Goal: Task Accomplishment & Management: Use online tool/utility

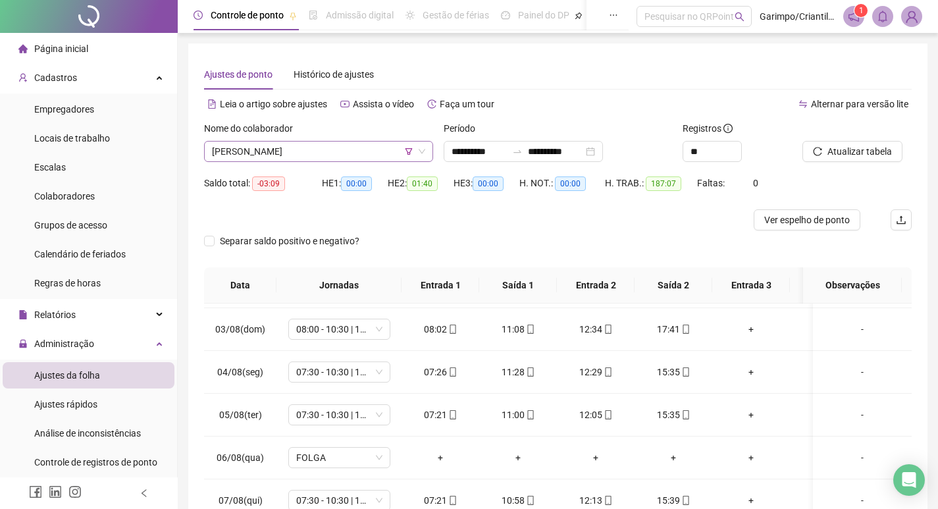
click at [326, 148] on span "[PERSON_NAME]" at bounding box center [318, 151] width 213 height 20
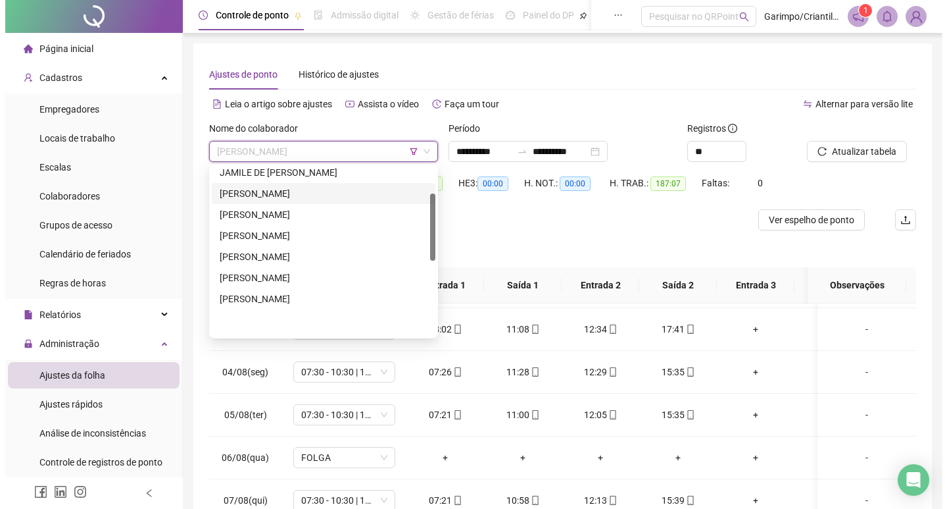
scroll to position [197, 0]
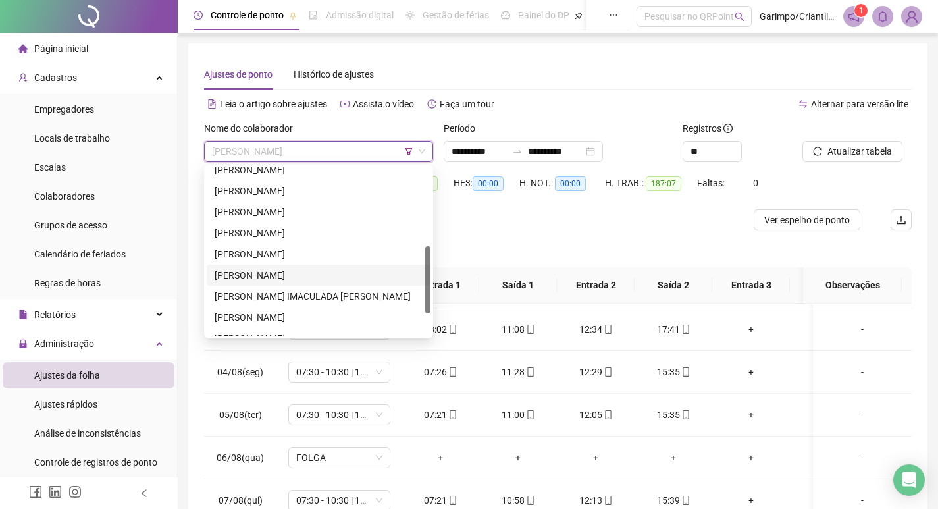
drag, startPoint x: 292, startPoint y: 267, endPoint x: 610, endPoint y: 63, distance: 377.6
click at [292, 267] on div "[PERSON_NAME]" at bounding box center [319, 274] width 224 height 21
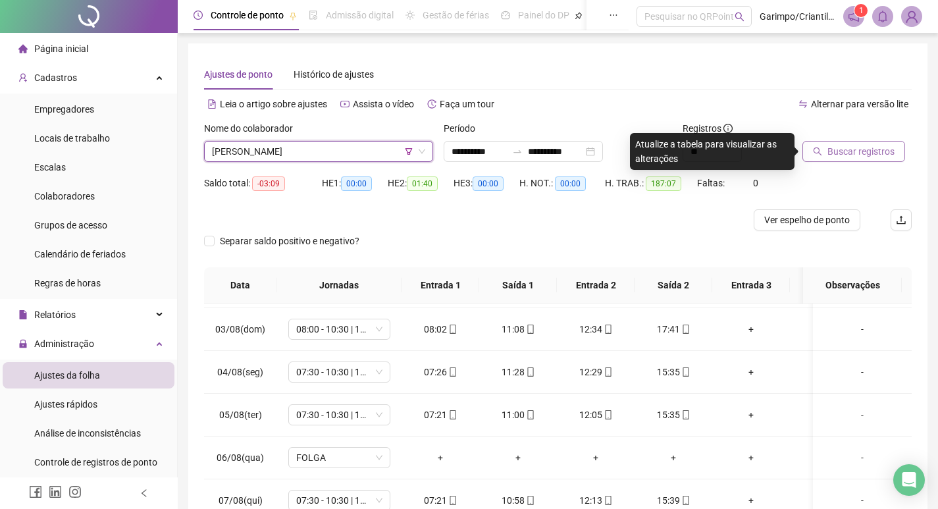
click at [830, 143] on button "Buscar registros" at bounding box center [853, 151] width 103 height 21
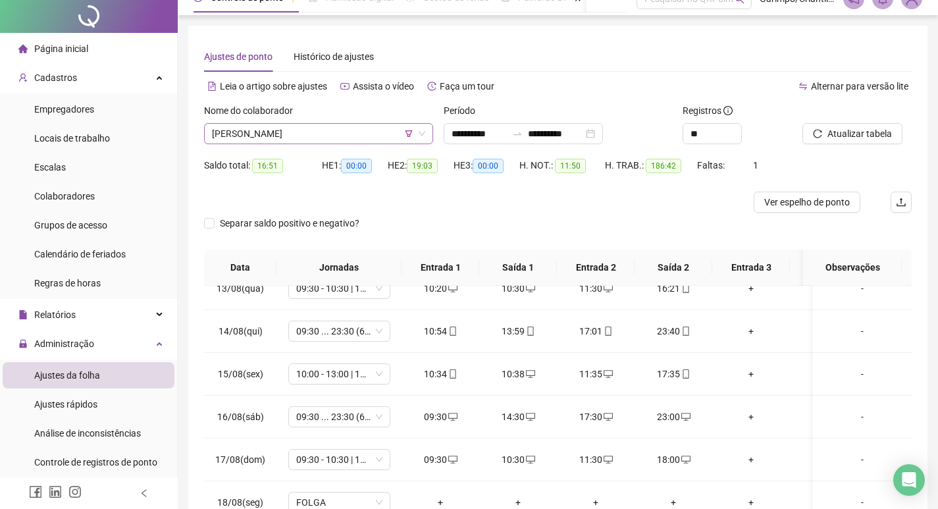
scroll to position [0, 0]
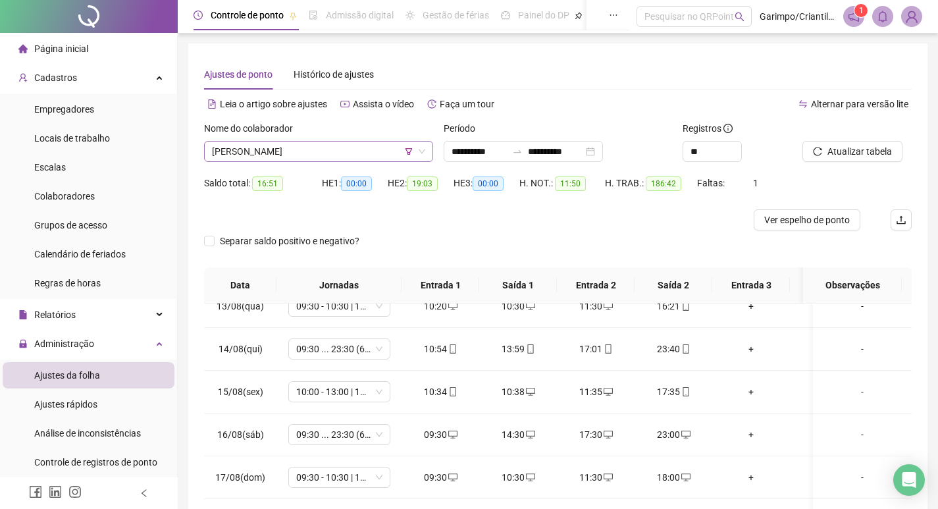
click at [306, 153] on span "[PERSON_NAME]" at bounding box center [318, 151] width 213 height 20
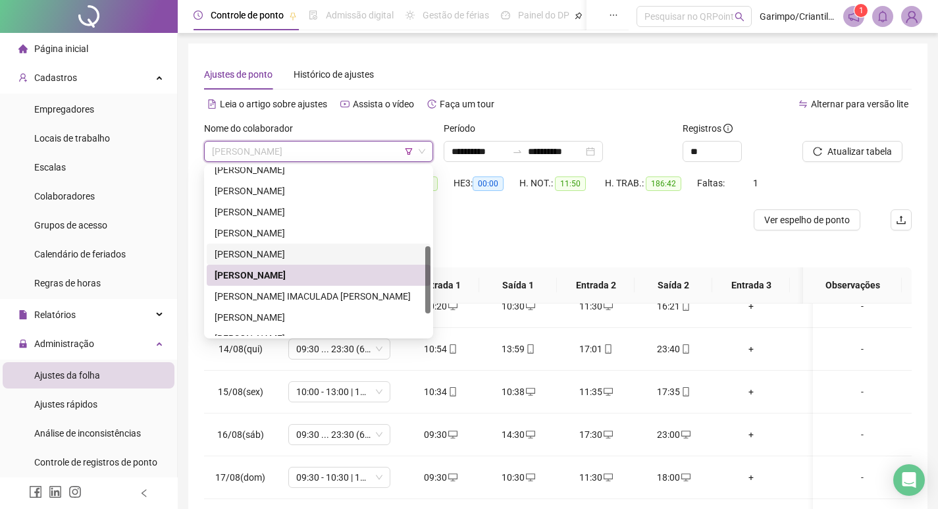
click at [294, 255] on div "[PERSON_NAME]" at bounding box center [318, 254] width 208 height 14
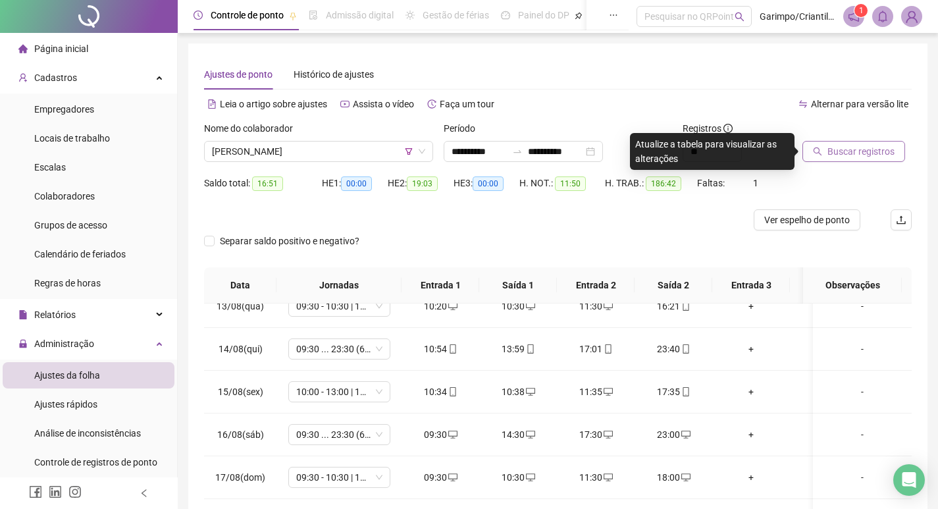
click at [842, 157] on span "Buscar registros" at bounding box center [860, 151] width 67 height 14
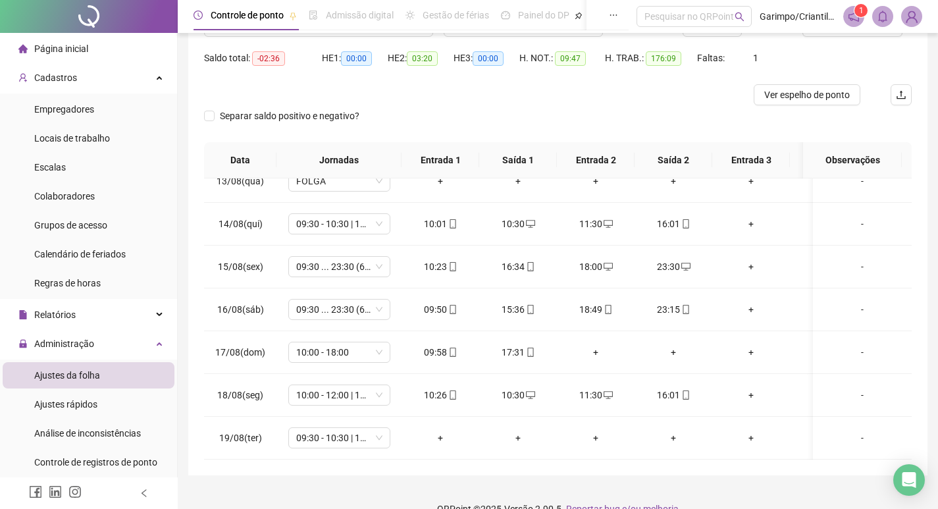
scroll to position [148, 0]
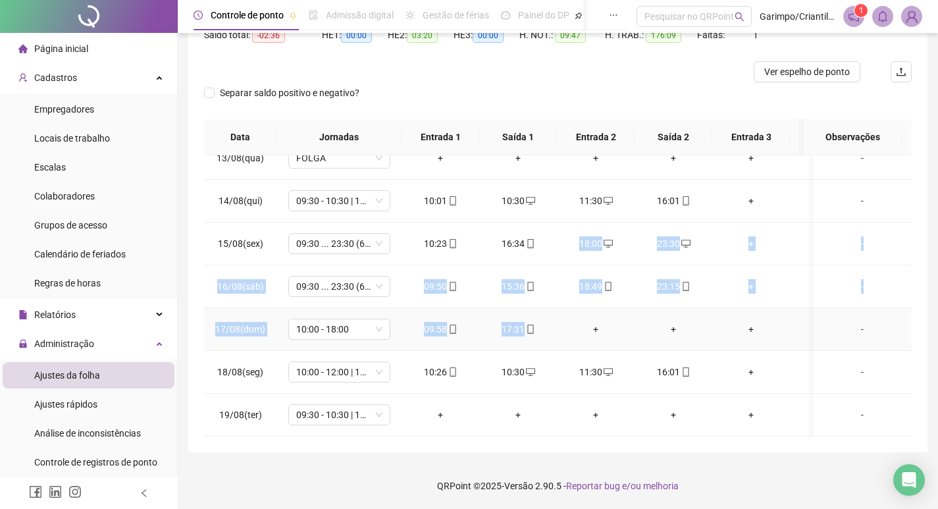
drag, startPoint x: 525, startPoint y: 322, endPoint x: 496, endPoint y: 331, distance: 30.4
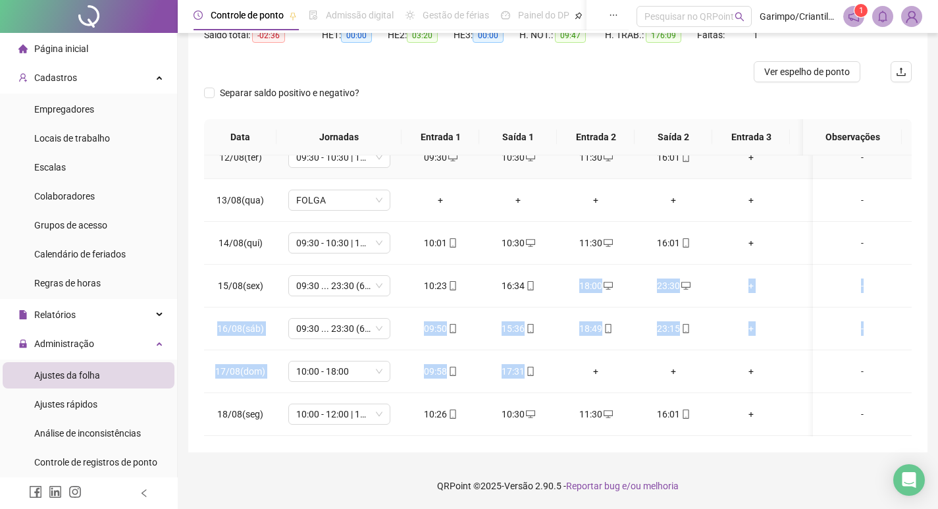
scroll to position [1012, 0]
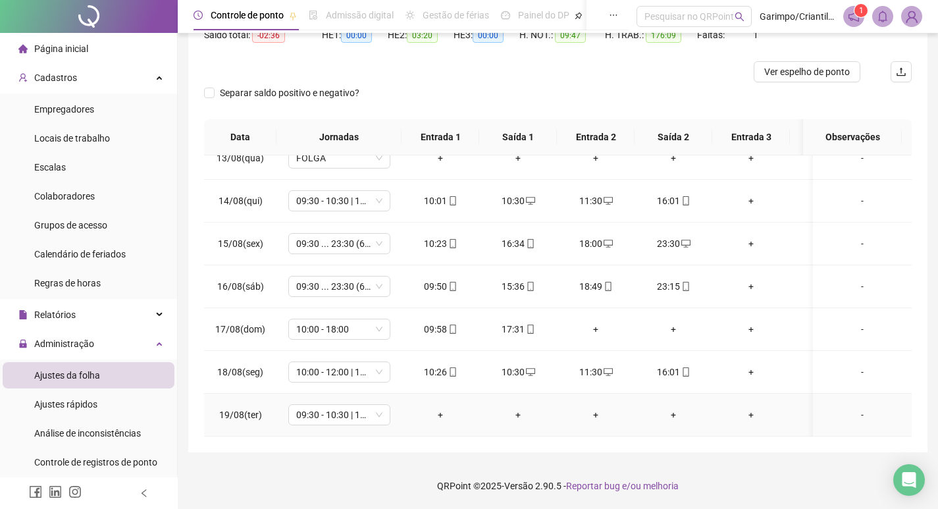
click at [430, 407] on div "+" at bounding box center [440, 414] width 57 height 14
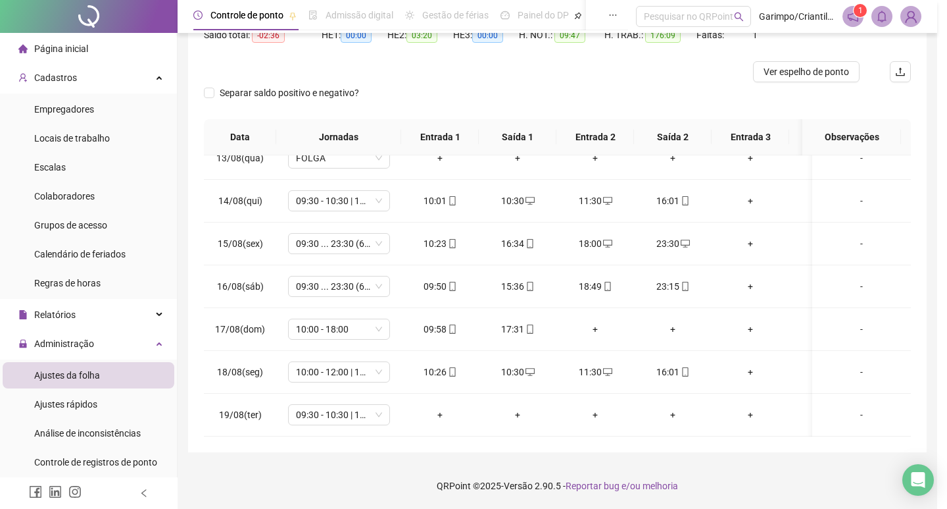
click at [433, 400] on div "INSERIR NO DIA : [DATE] Horário Pertence à jornada atual Pertence à jornada ant…" at bounding box center [473, 254] width 947 height 509
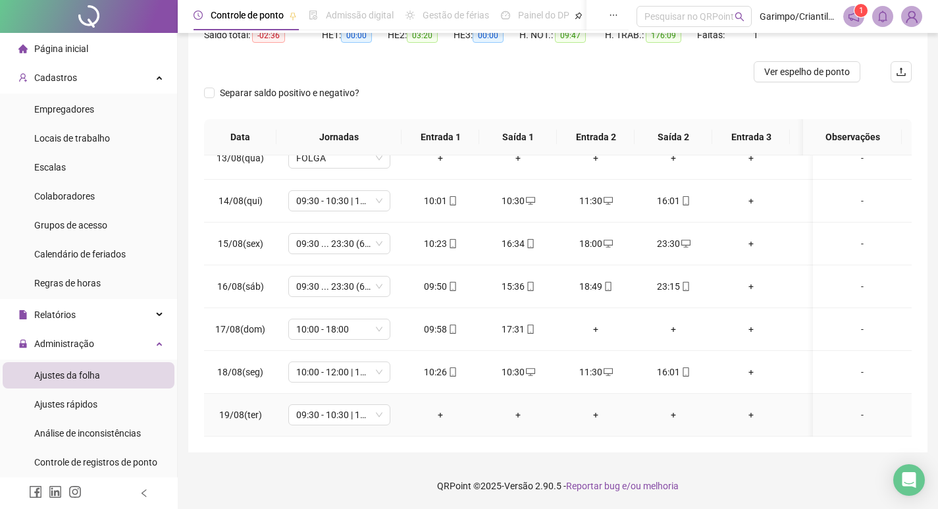
click at [433, 407] on div "+" at bounding box center [440, 414] width 57 height 14
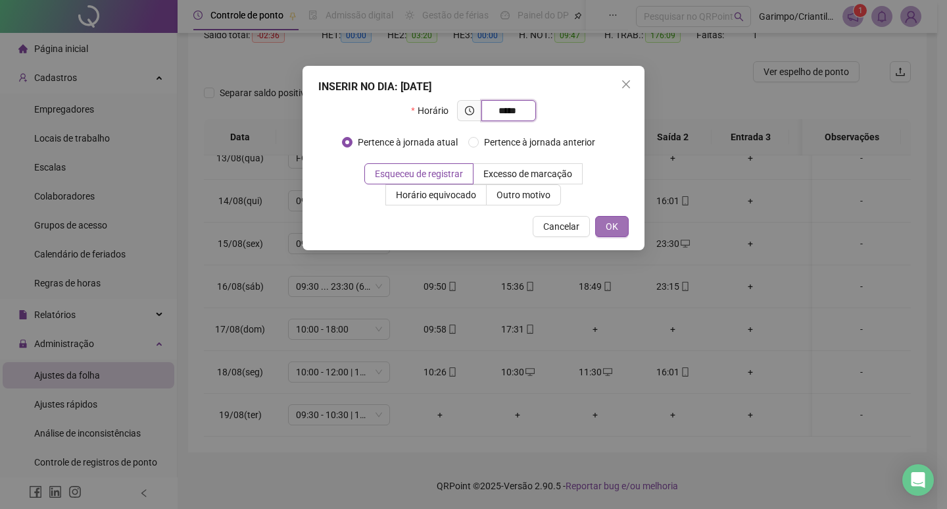
type input "*****"
click at [617, 223] on span "OK" at bounding box center [612, 226] width 13 height 14
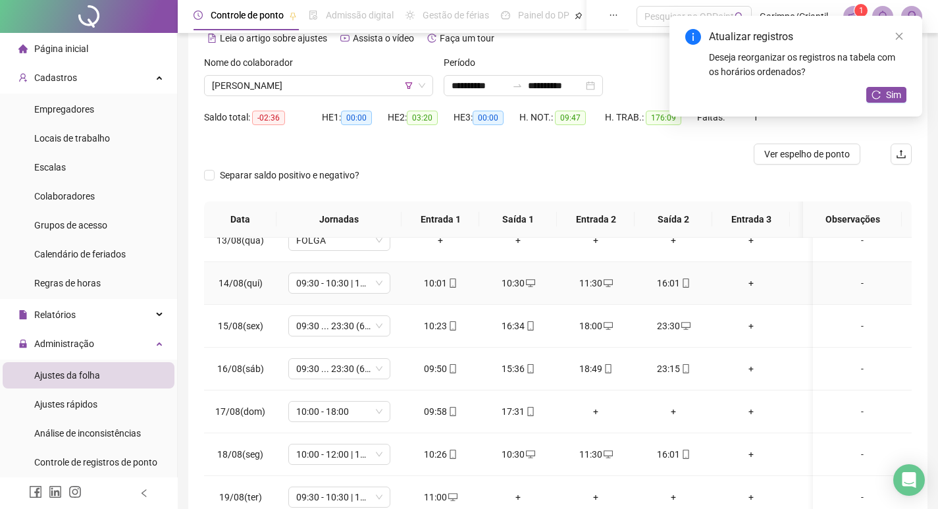
scroll to position [148, 0]
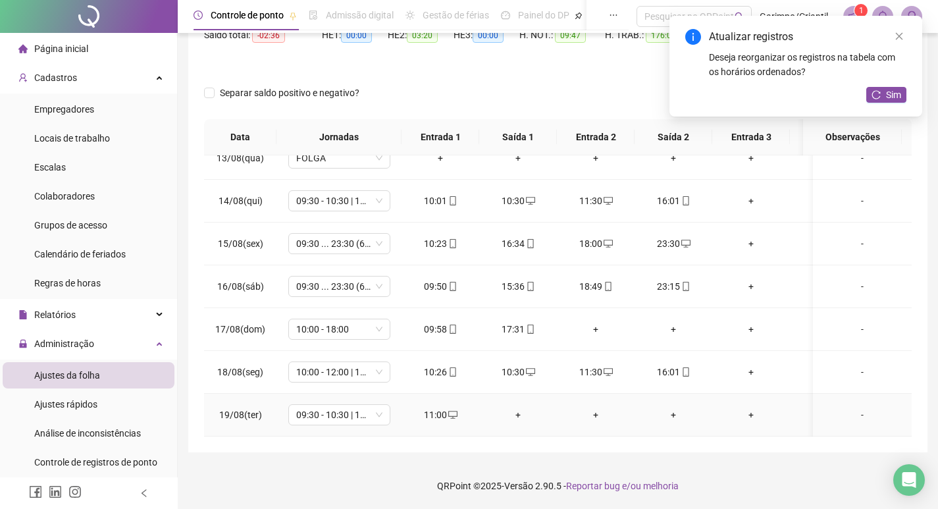
click at [514, 407] on div "+" at bounding box center [517, 414] width 57 height 14
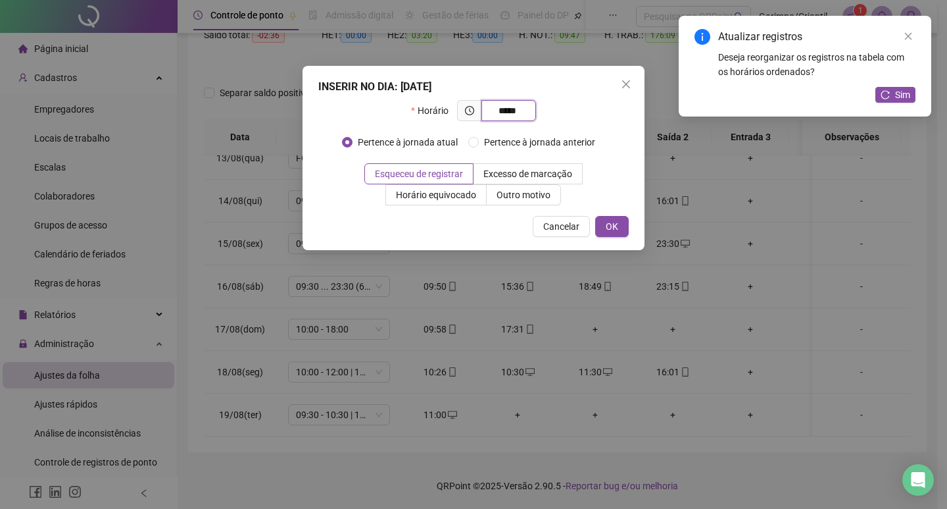
type input "*****"
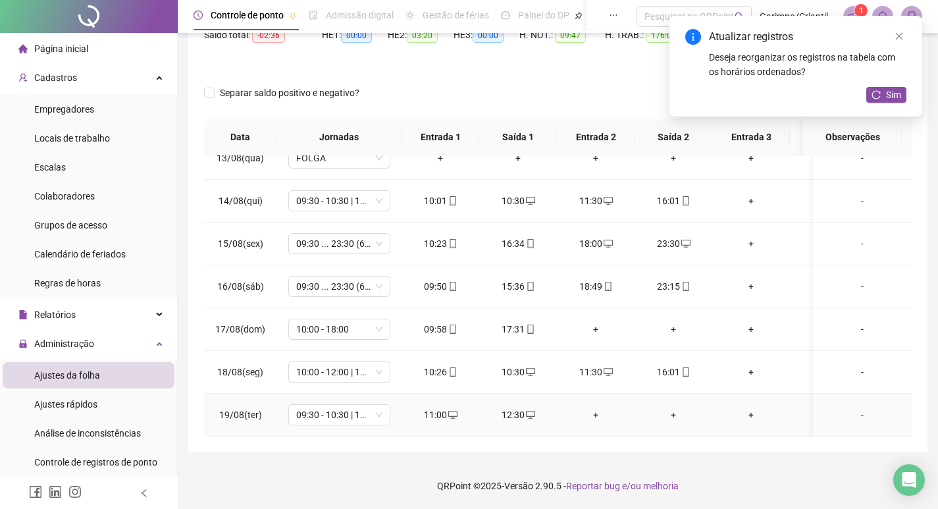
click at [448, 410] on icon "desktop" at bounding box center [452, 414] width 9 height 9
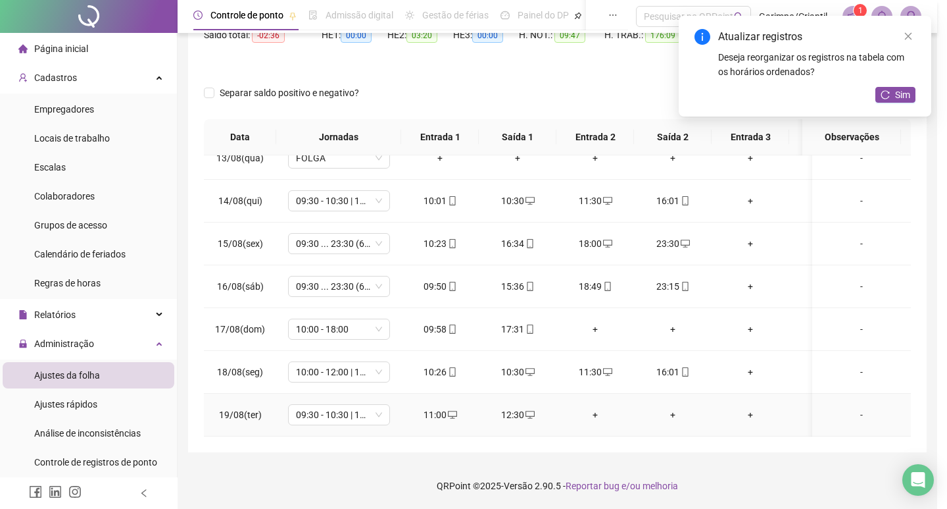
type input "**********"
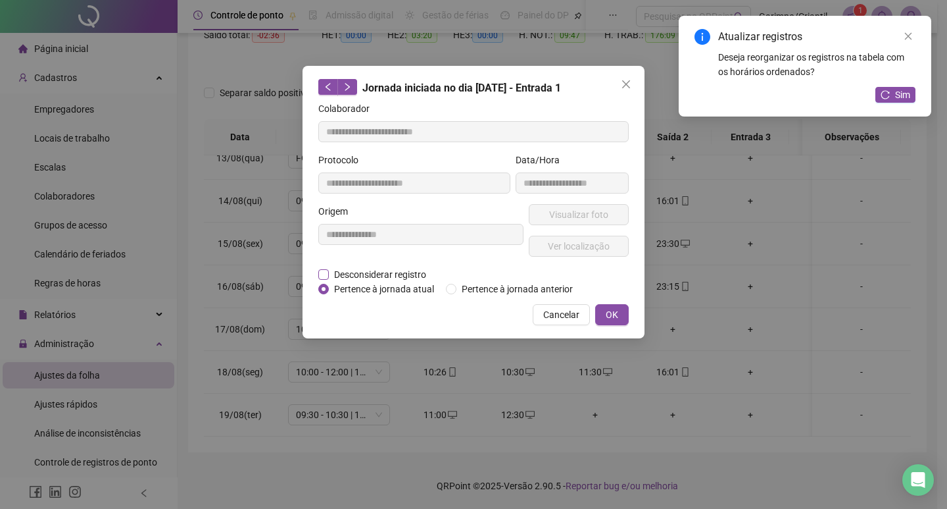
click at [342, 274] on span "Desconsiderar registro" at bounding box center [380, 274] width 103 height 14
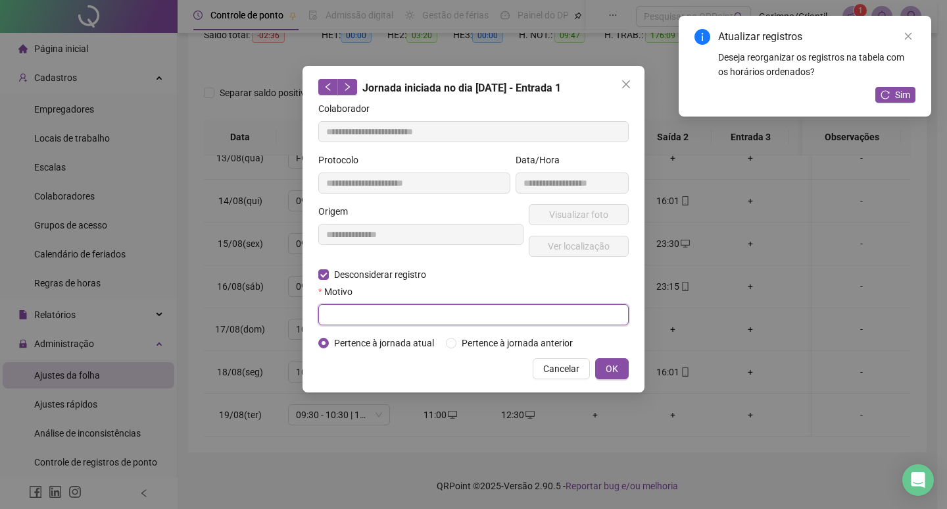
click at [445, 322] on input "text" at bounding box center [473, 314] width 311 height 21
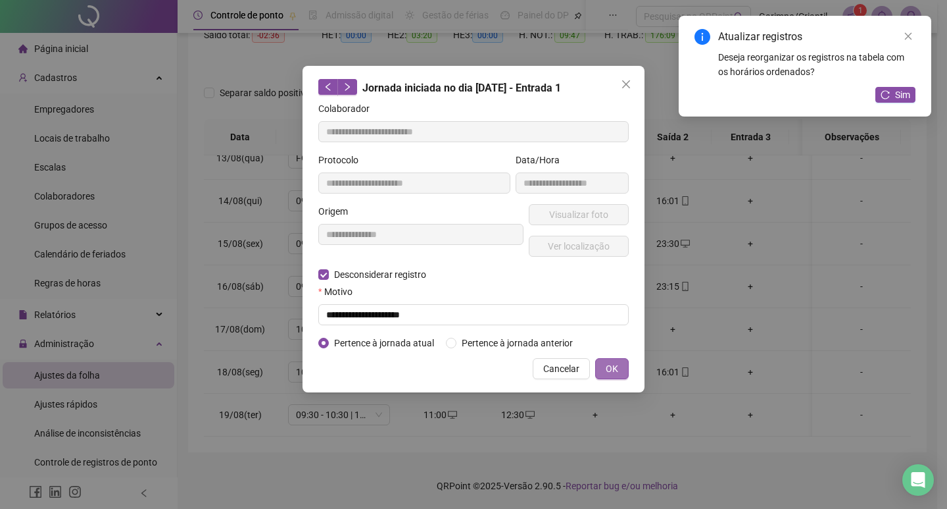
click at [618, 358] on button "OK" at bounding box center [612, 368] width 34 height 21
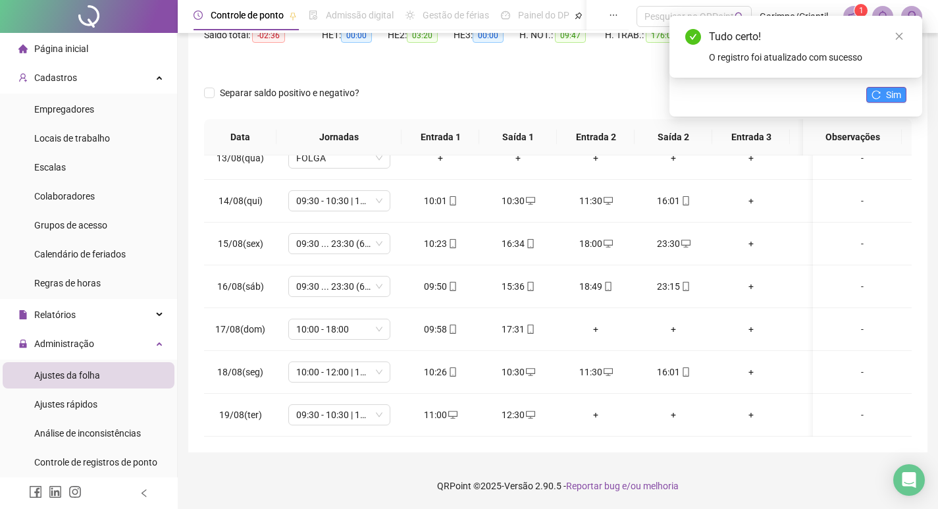
click at [889, 90] on span "Sim" at bounding box center [893, 95] width 15 height 14
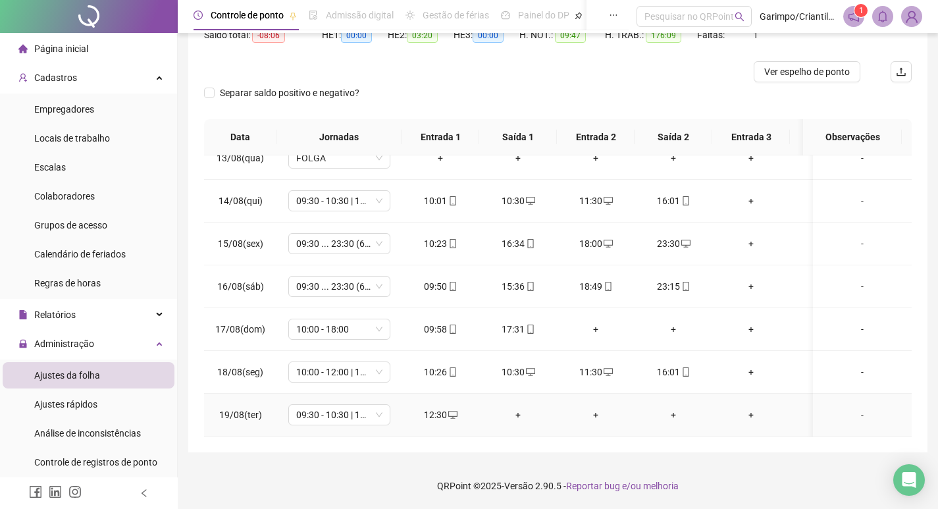
click at [520, 407] on div "+" at bounding box center [517, 414] width 57 height 14
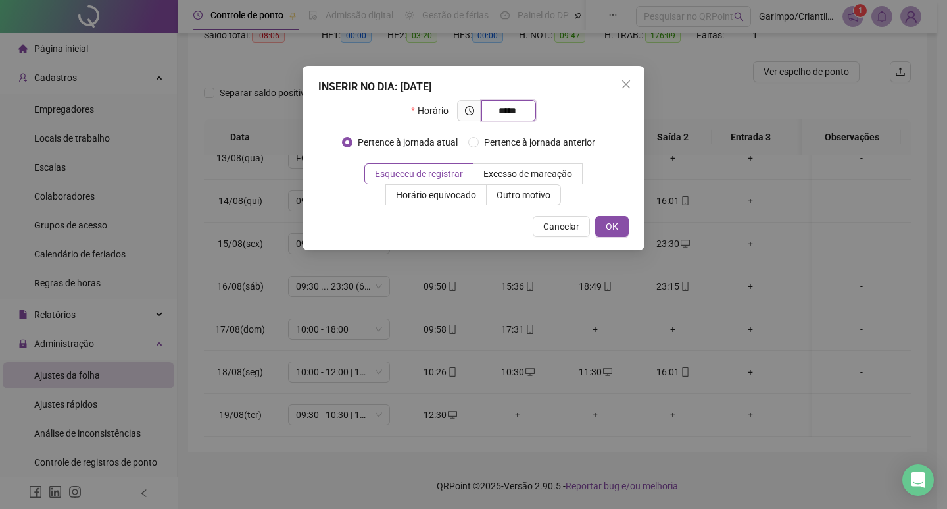
type input "*****"
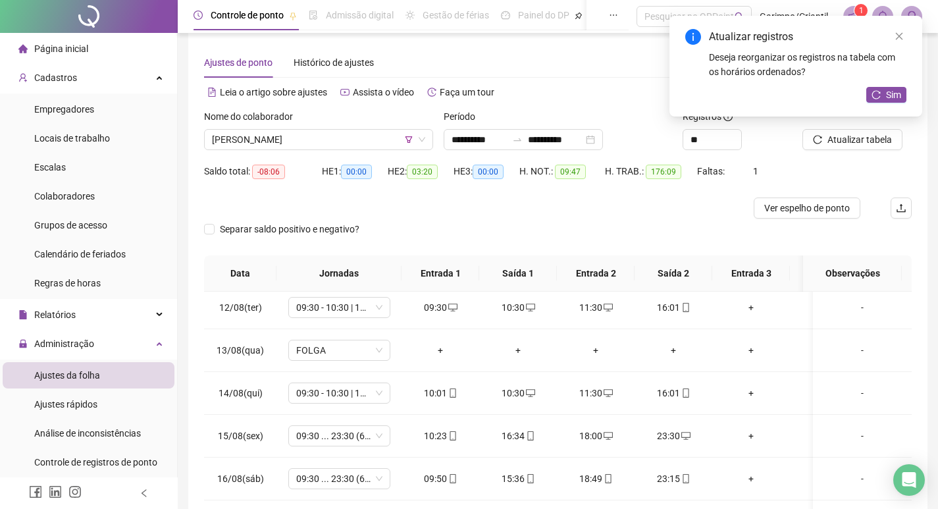
scroll to position [0, 0]
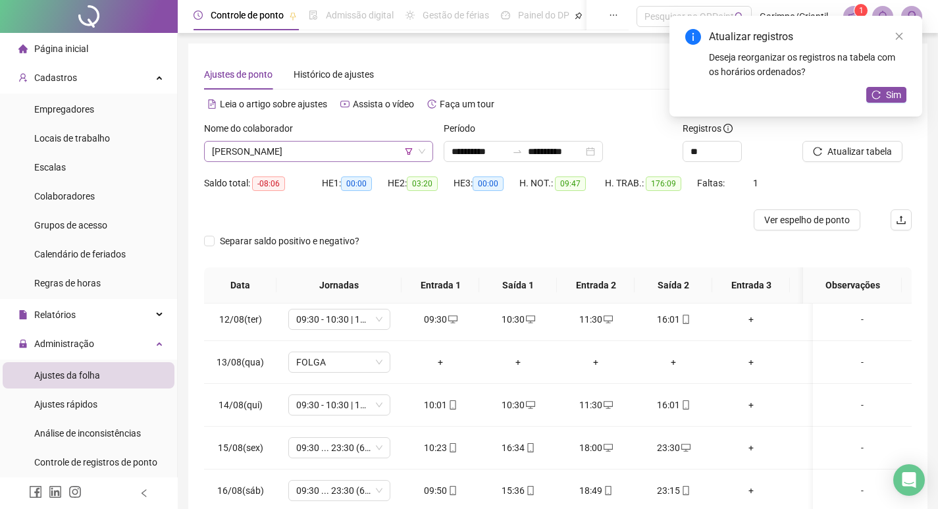
click at [279, 147] on span "[PERSON_NAME]" at bounding box center [318, 151] width 213 height 20
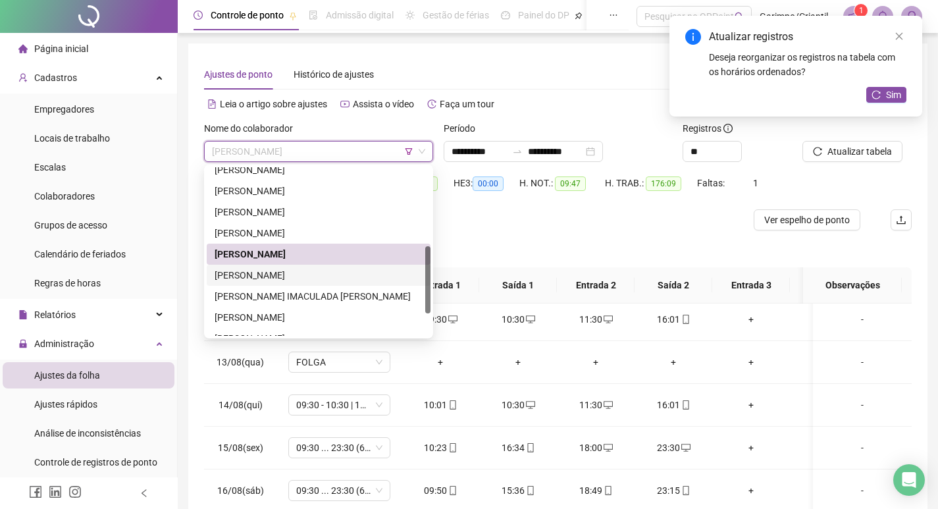
click at [251, 270] on div "[PERSON_NAME]" at bounding box center [318, 275] width 208 height 14
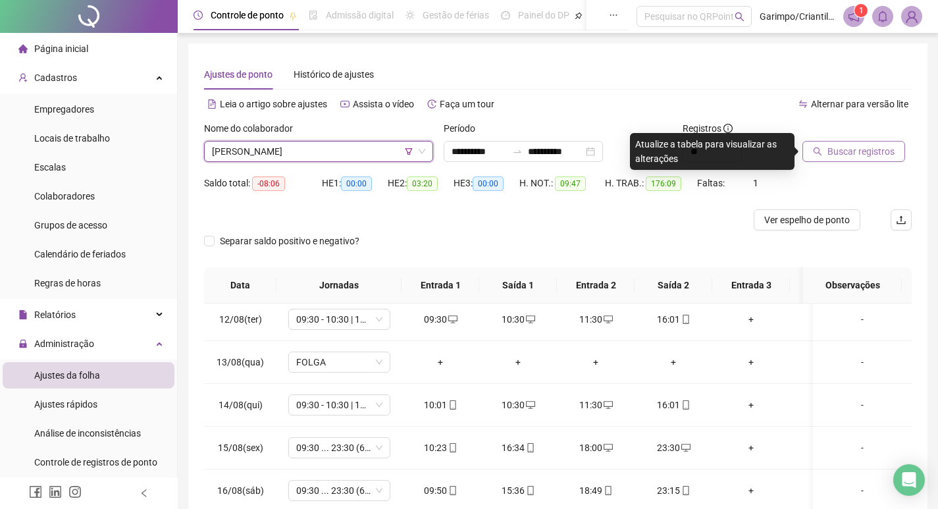
click at [815, 148] on icon "search" at bounding box center [817, 151] width 9 height 9
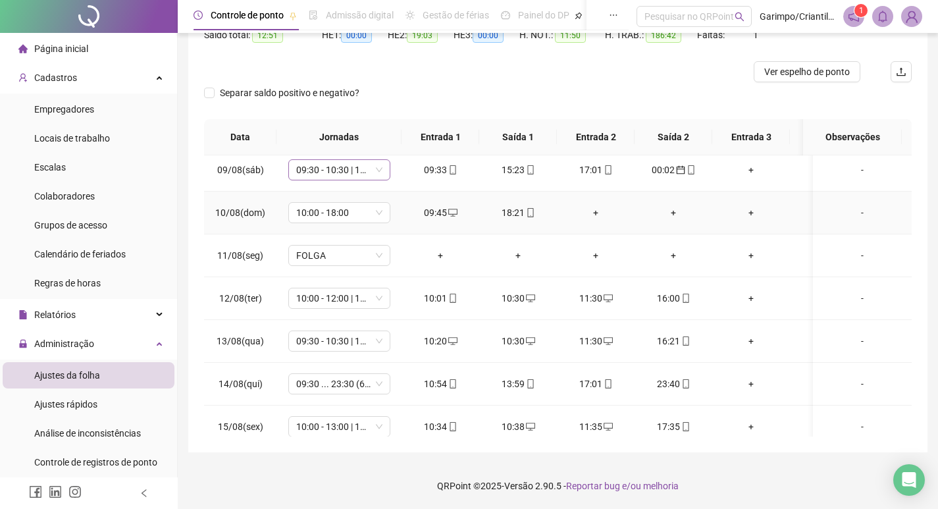
scroll to position [815, 0]
